Goal: Task Accomplishment & Management: Manage account settings

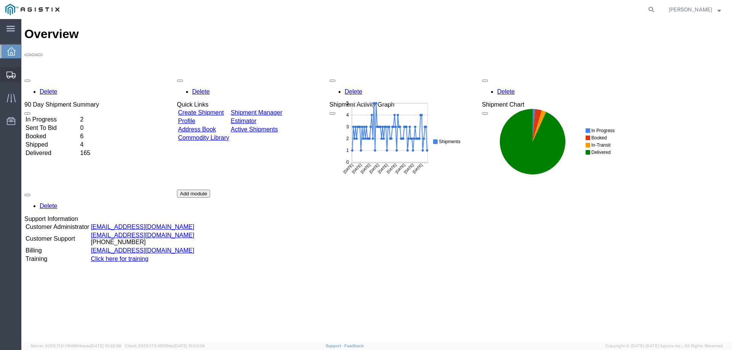
click at [0, 0] on span "Create from Template" at bounding box center [0, 0] width 0 height 0
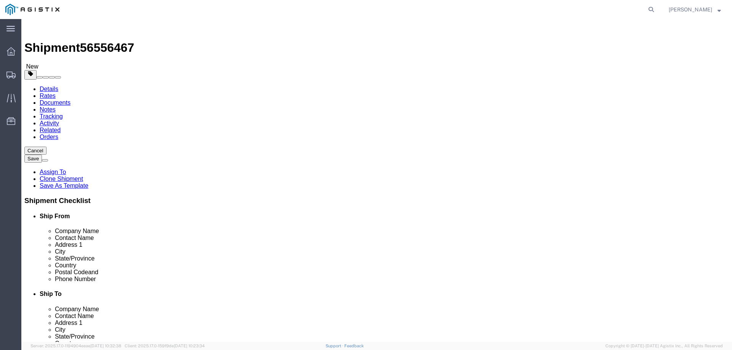
select select
select select "65511"
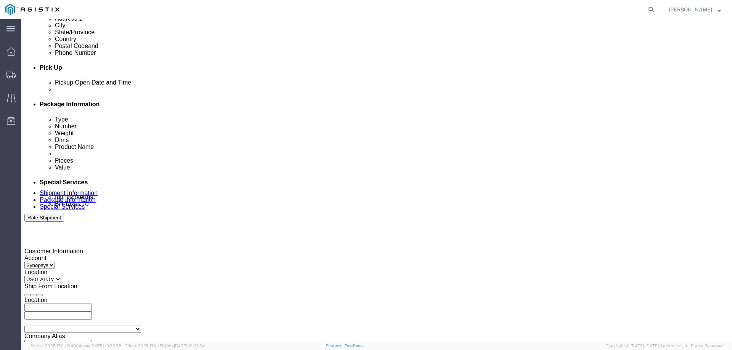
scroll to position [305, 0]
click div
click input "3:00 PM"
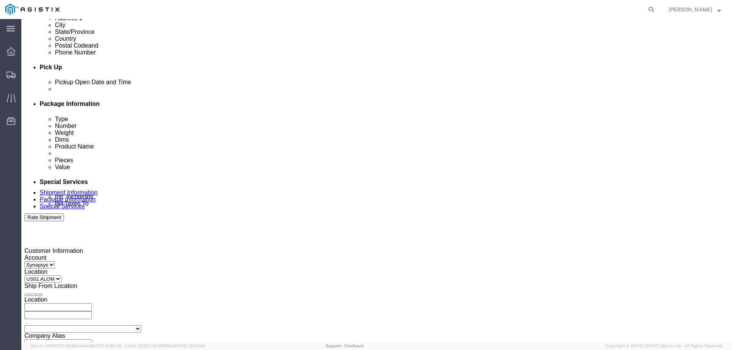
click input "3:00 PM"
type input "3:30 PM"
click button "Apply"
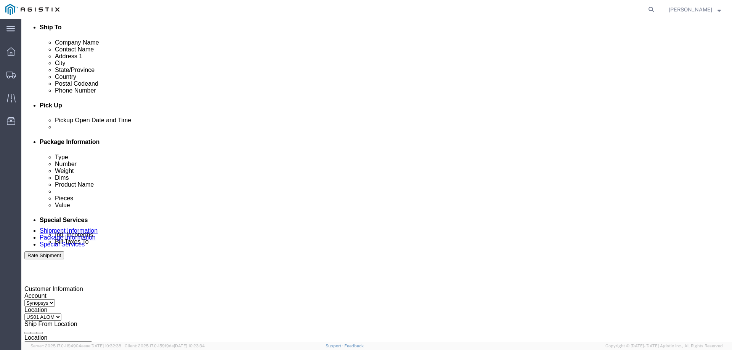
click div
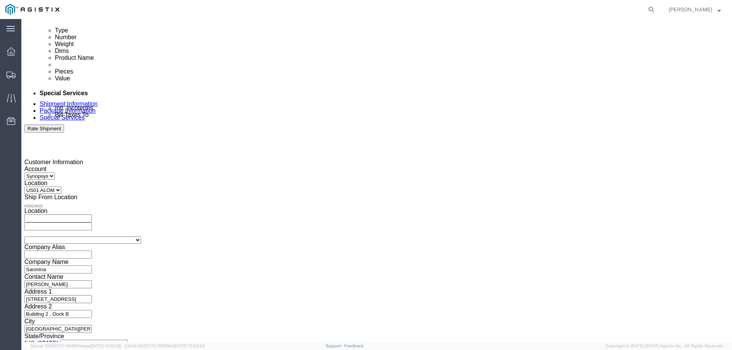
type input "4:00 PM"
click button "Apply"
click button "Continue"
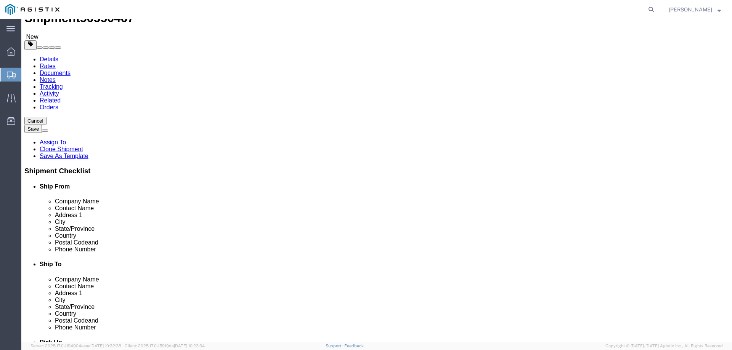
click span "button"
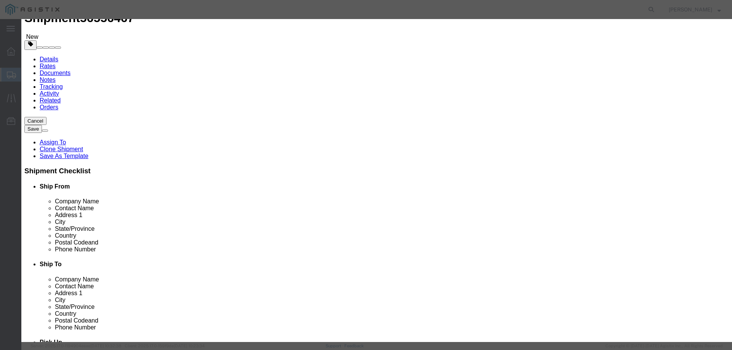
click button "Yes"
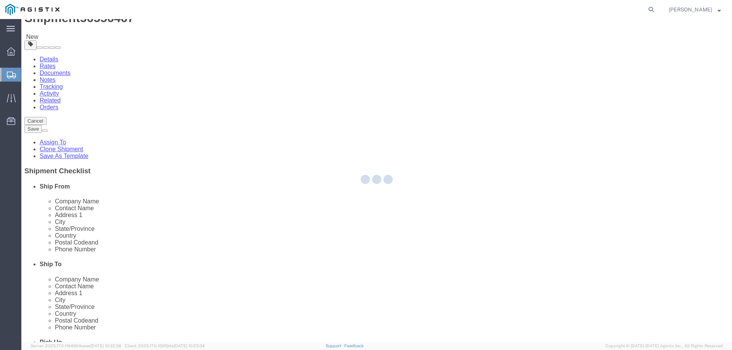
select select "PSNS"
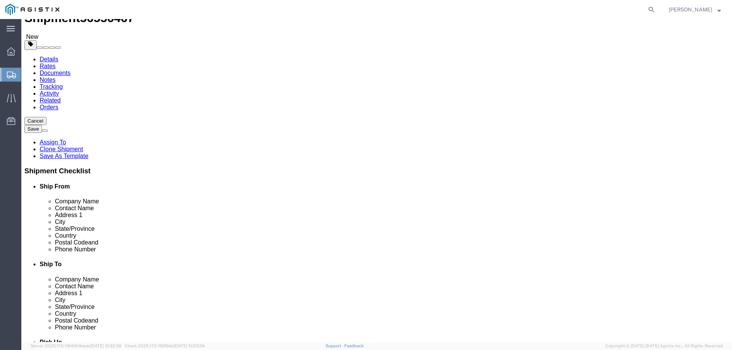
click div "Pieces: 6.00 Each Total value: 9682.02 USD"
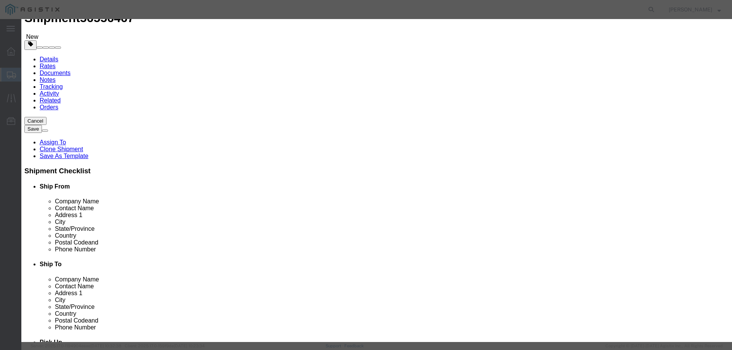
click input "6.00"
type input "11.00"
type input "17750.37"
click textarea "PO# 3000021296, QTY# 6"
type textarea "PO# 3000021296, QTY# 11"
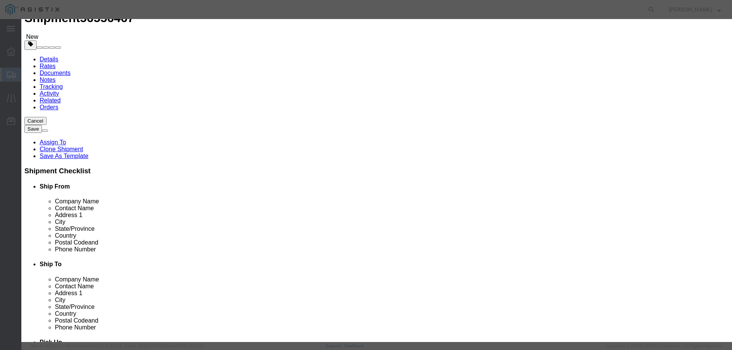
click button "Save & Close"
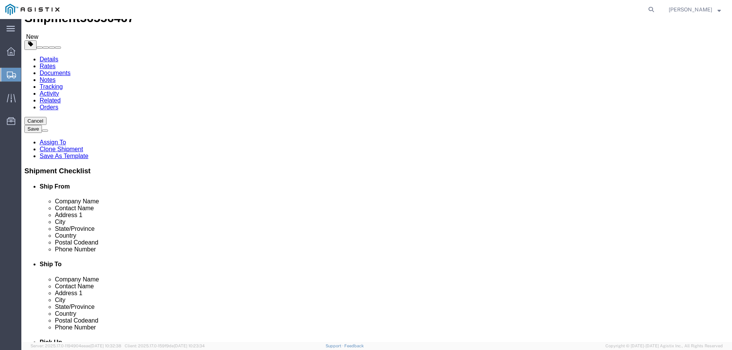
click div "1 x Pallet(s) Standard (Not Stackable) Package Type Select Bale(s) Basket(s) Bo…"
click dd "10.00 Each"
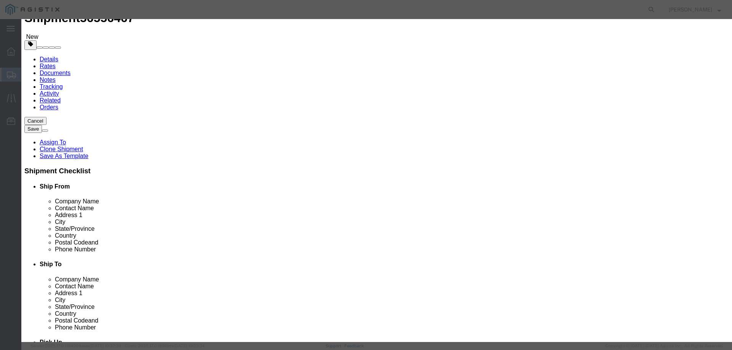
click button "Save & Close"
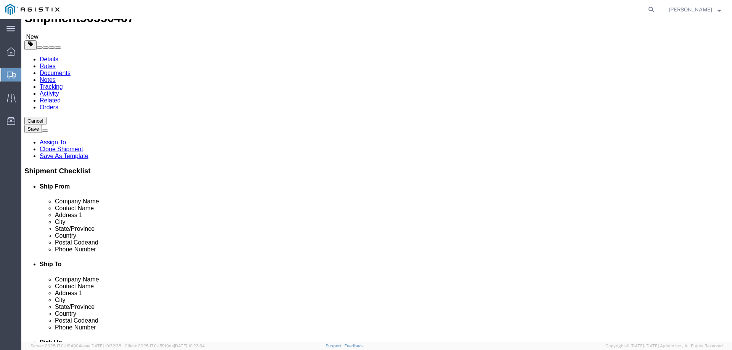
click input "350.00"
type input "500"
click div "Package Type Select Bale(s) Basket(s) Bolt(s) Bottle(s) Buckets Bulk Bundle(s) …"
click input "16"
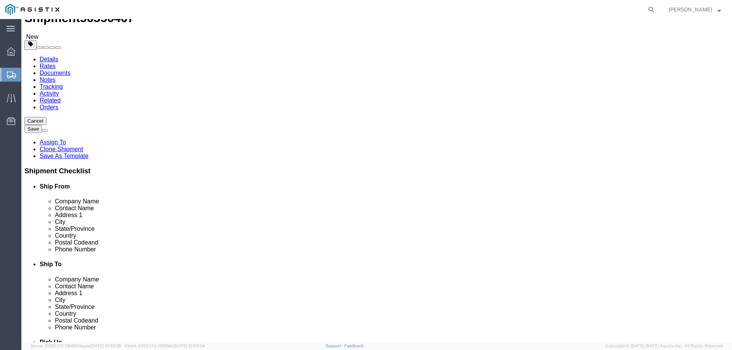
type input "1"
type input "21"
click input "50.00"
type input "60.00"
click div "1 x Pallet(s) Standard (Not Stackable) Package Type Select Bale(s) Basket(s) Bo…"
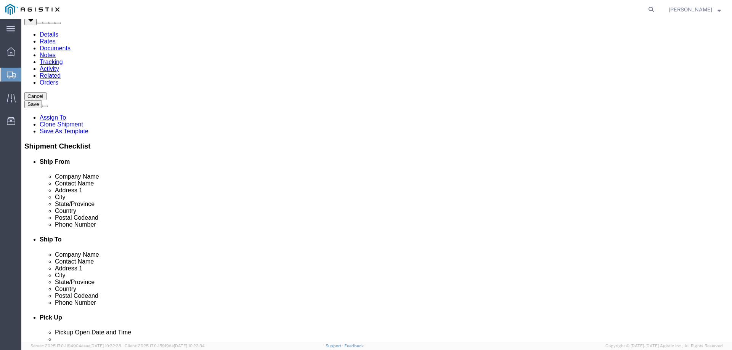
scroll to position [68, 0]
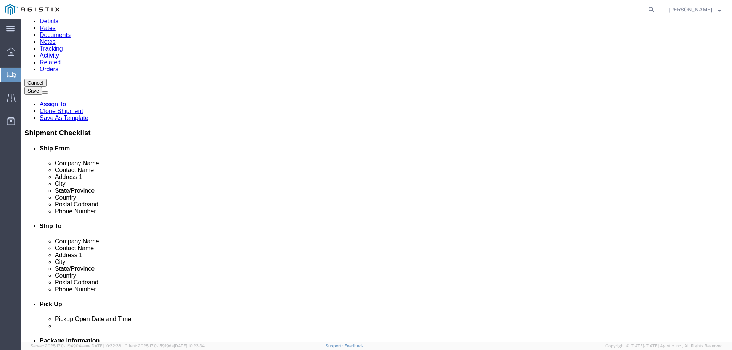
click button "Continue"
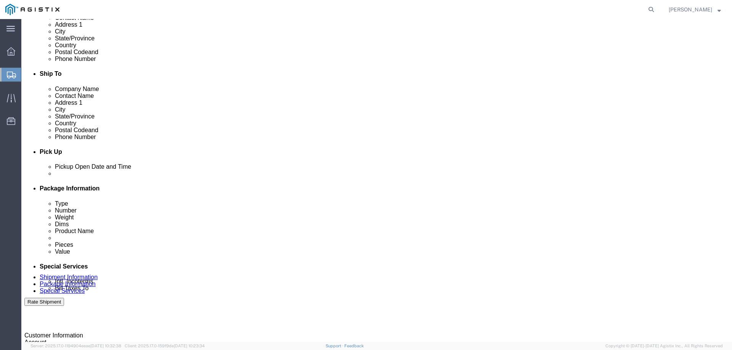
scroll to position [296, 0]
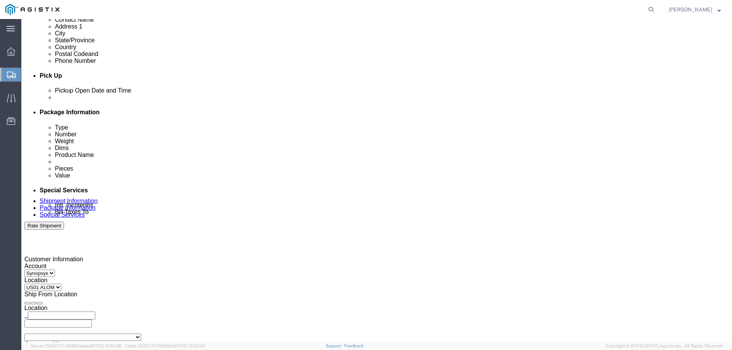
drag, startPoint x: 103, startPoint y: 6, endPoint x: 64, endPoint y: 10, distance: 39.0
click span "56556467"
copy span "56556467"
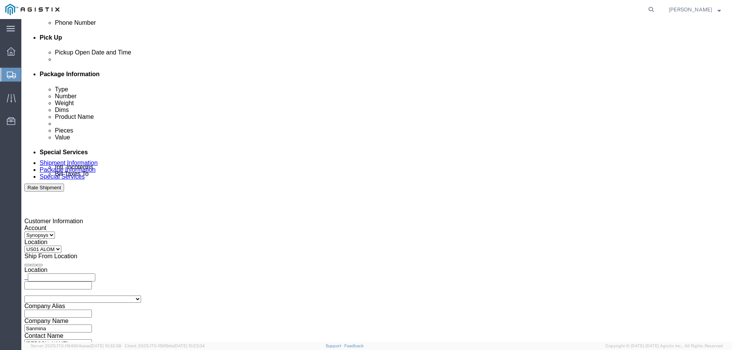
scroll to position [411, 0]
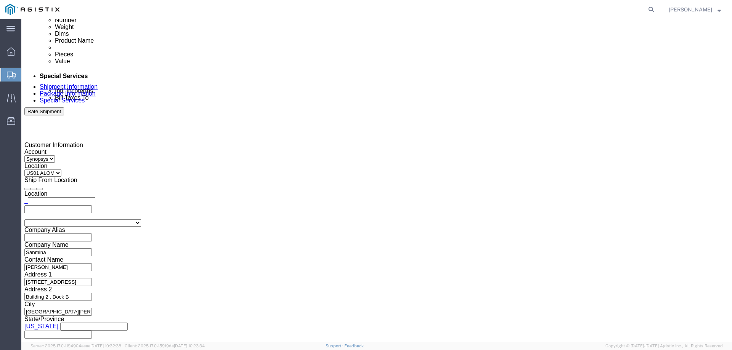
drag, startPoint x: 507, startPoint y: 162, endPoint x: 470, endPoint y: 155, distance: 38.0
click textarea "Hello Team. Please process Shipment 56377159 2 Pallets in shipment."
drag, startPoint x: 497, startPoint y: 157, endPoint x: 469, endPoint y: 154, distance: 28.4
click textarea "Hello Team. Please process Shipment 56377159 2 Pallets in shipment."
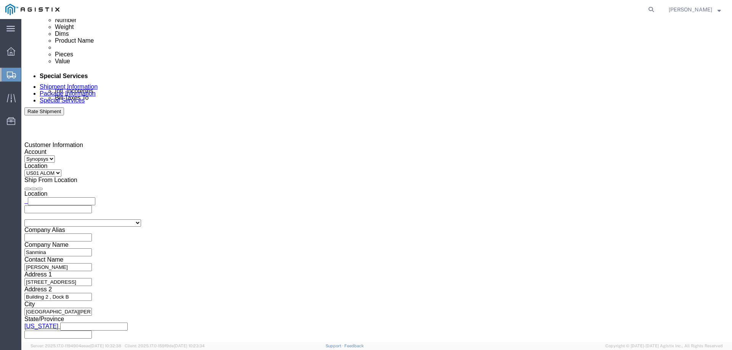
paste textarea "556467"
click textarea "Hello Team. Please process Shipment 56377159 2 Pallets in shipment."
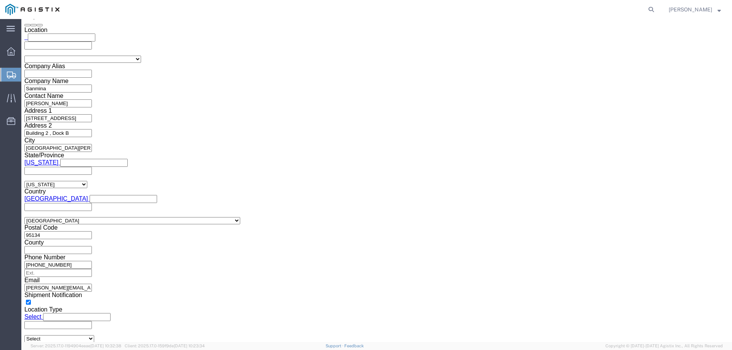
scroll to position [678, 0]
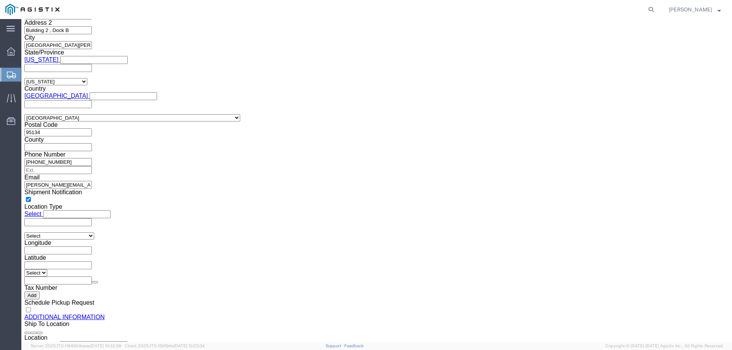
type textarea "Hello Team. Please process Shipment 56556467 1 Pallets in shipment."
click div "Rate Shipment"
click button "Rate Shipment"
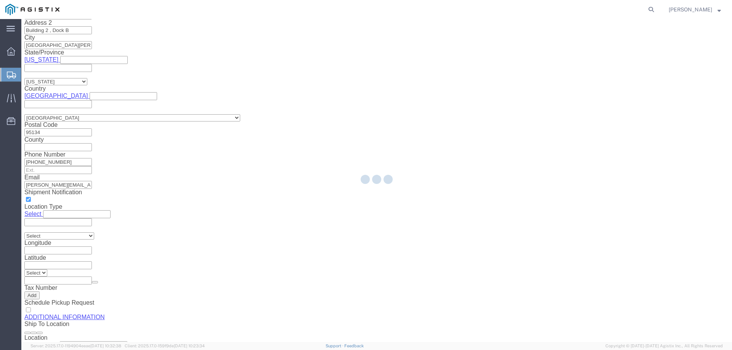
scroll to position [0, 0]
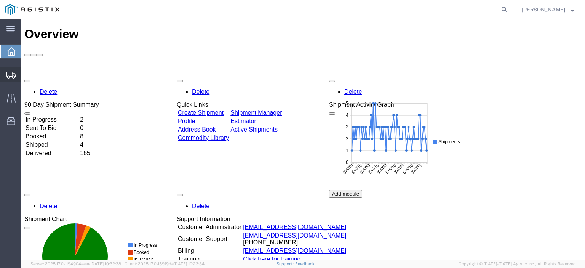
click at [26, 74] on span "Shipments" at bounding box center [23, 74] width 5 height 15
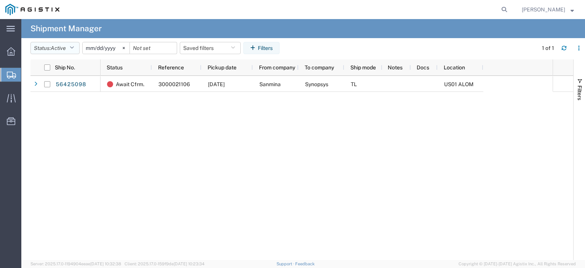
click at [77, 45] on button "Status: Active" at bounding box center [54, 48] width 49 height 12
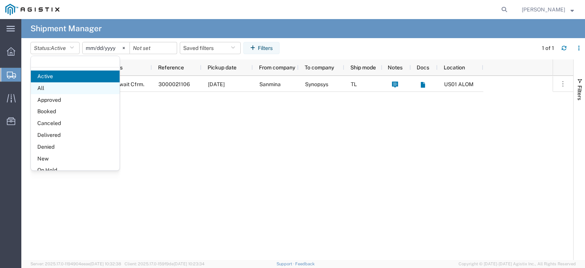
click at [47, 93] on span "All" at bounding box center [75, 88] width 89 height 12
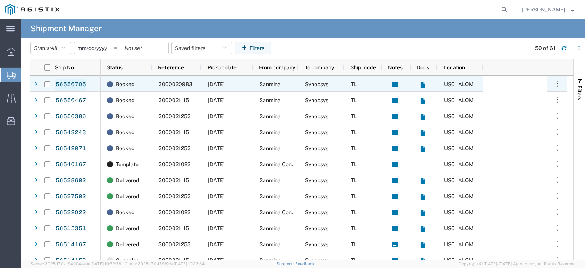
click at [79, 83] on link "56556705" at bounding box center [70, 85] width 31 height 12
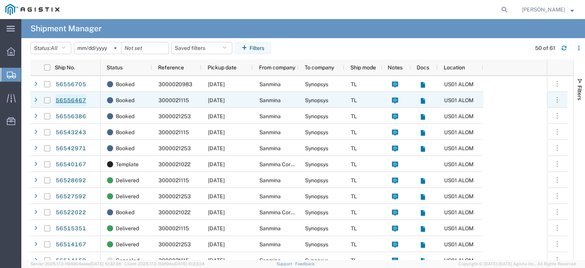
click at [66, 100] on link "56556467" at bounding box center [70, 101] width 31 height 12
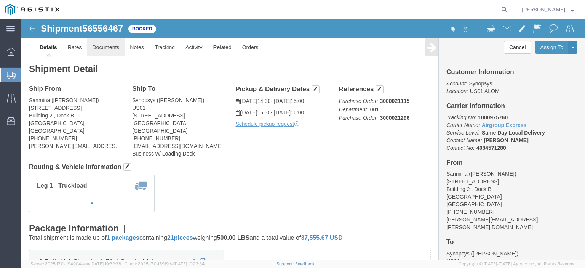
click link "Documents"
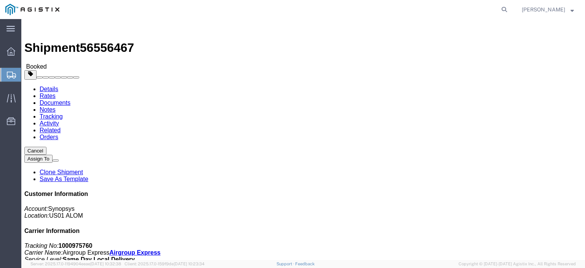
click link "Documents"
